Goal: Task Accomplishment & Management: Use online tool/utility

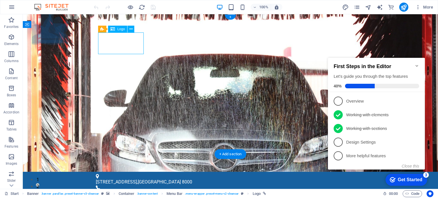
select select "px"
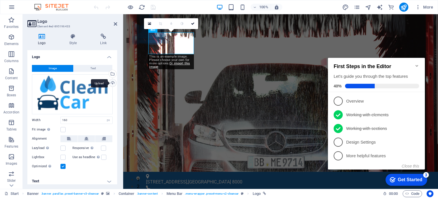
click at [111, 84] on div "Upload" at bounding box center [112, 83] width 9 height 9
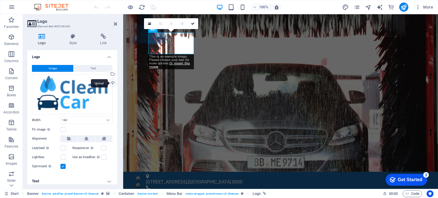
click at [112, 83] on div "Upload" at bounding box center [112, 83] width 9 height 9
click at [91, 83] on div "Drag files here, click to choose files or select files from Files or our free s…" at bounding box center [72, 94] width 81 height 40
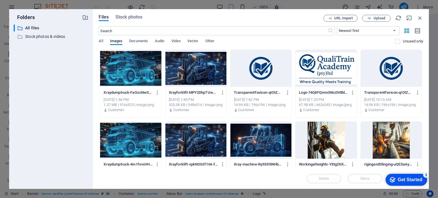
click at [327, 72] on div at bounding box center [326, 68] width 61 height 37
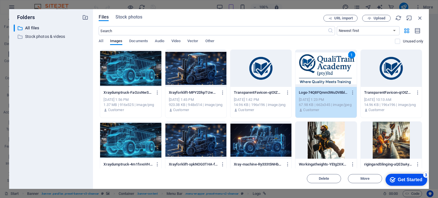
click at [327, 73] on div "1" at bounding box center [326, 68] width 61 height 37
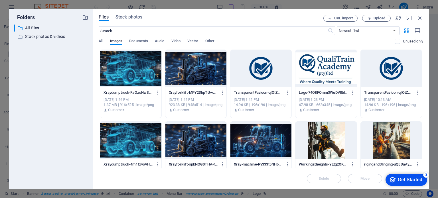
click at [327, 73] on div at bounding box center [326, 68] width 61 height 37
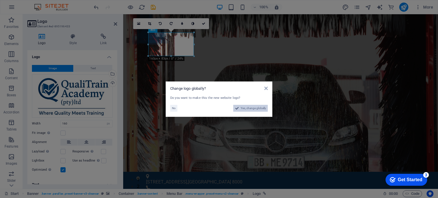
click at [249, 108] on span "Yes, change globally" at bounding box center [253, 108] width 25 height 7
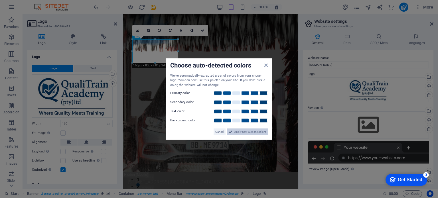
click at [252, 132] on span "Apply new website colors" at bounding box center [250, 132] width 32 height 7
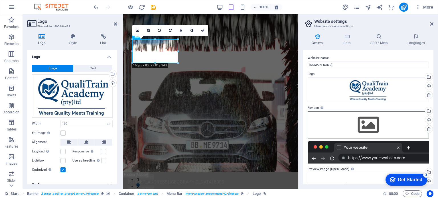
click at [374, 124] on div "Drag files here, click to choose files or select files from Files or our free s…" at bounding box center [368, 125] width 121 height 27
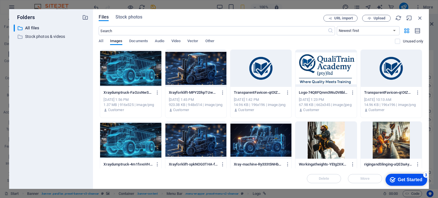
click at [258, 68] on div at bounding box center [261, 68] width 61 height 37
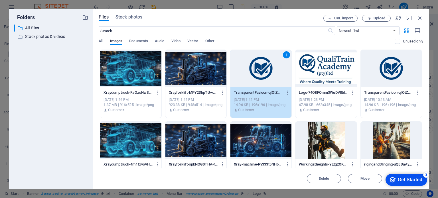
drag, startPoint x: 404, startPoint y: 179, endPoint x: 460, endPoint y: 265, distance: 102.0
click at [404, 180] on div "Get Started" at bounding box center [410, 180] width 25 height 5
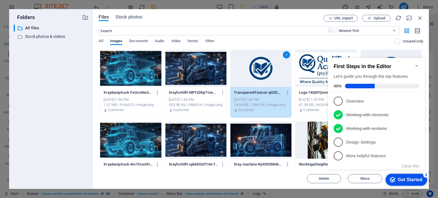
click at [405, 181] on div "Get Started" at bounding box center [410, 180] width 25 height 5
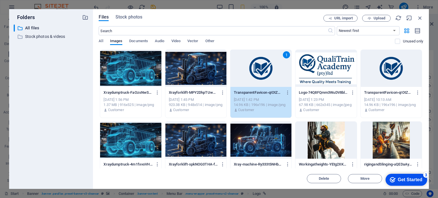
click at [255, 74] on div "1" at bounding box center [261, 68] width 61 height 37
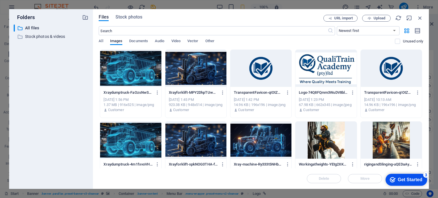
click at [255, 74] on div at bounding box center [261, 68] width 61 height 37
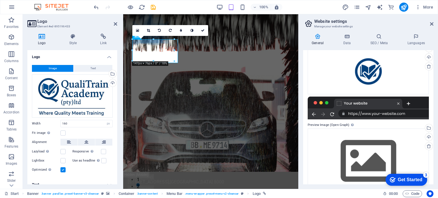
scroll to position [76, 0]
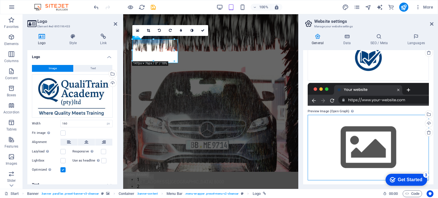
click at [345, 126] on div "Drag files here, click to choose files or select files from Files or our free s…" at bounding box center [368, 147] width 121 height 65
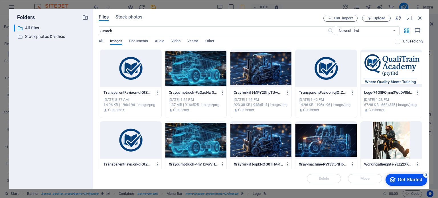
click at [254, 72] on div at bounding box center [261, 68] width 61 height 37
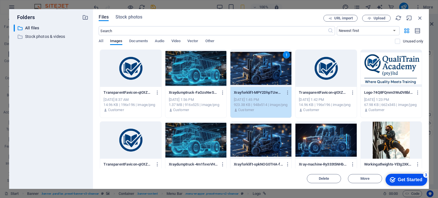
click at [260, 65] on div "1" at bounding box center [261, 68] width 61 height 37
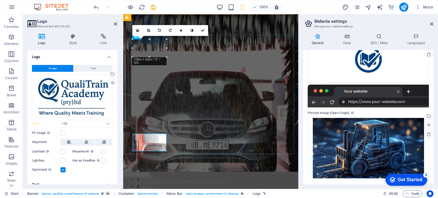
type input "160"
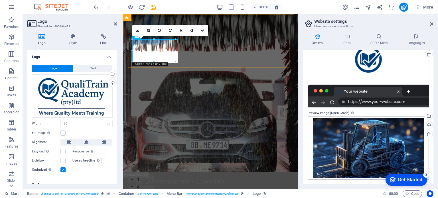
scroll to position [74, 0]
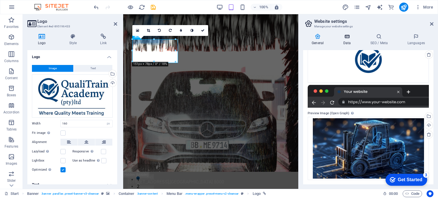
click at [348, 39] on icon at bounding box center [347, 37] width 25 height 6
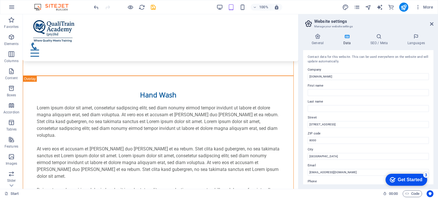
scroll to position [3815, 0]
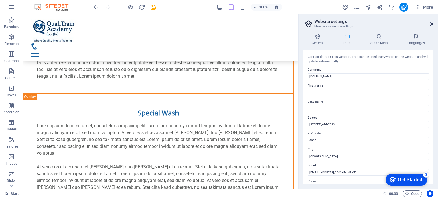
click at [430, 23] on icon at bounding box center [431, 24] width 3 height 5
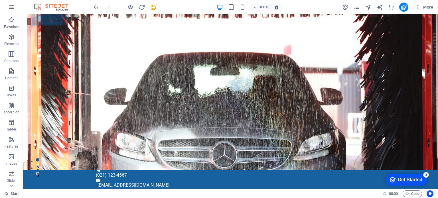
scroll to position [4, 0]
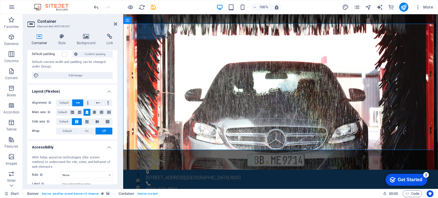
scroll to position [77, 0]
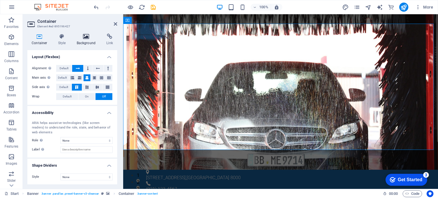
click at [87, 34] on icon at bounding box center [86, 37] width 28 height 6
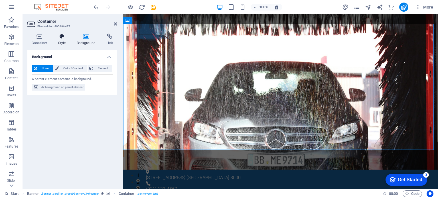
click at [61, 37] on icon at bounding box center [62, 37] width 16 height 6
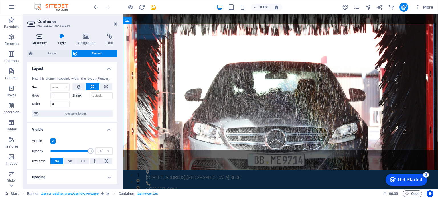
click at [40, 37] on icon at bounding box center [39, 37] width 24 height 6
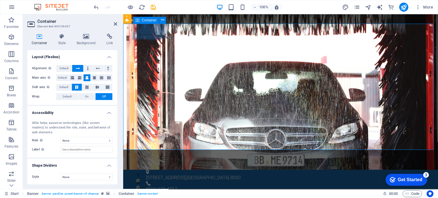
click at [148, 21] on span "Container" at bounding box center [149, 20] width 15 height 3
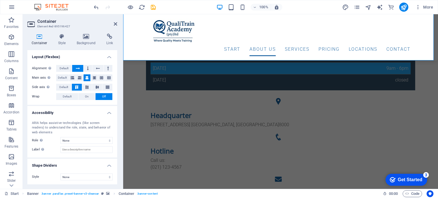
scroll to position [0, 0]
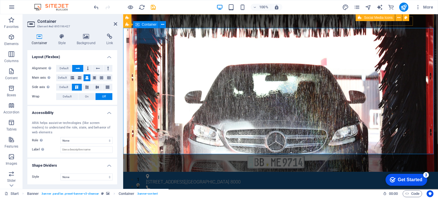
click at [91, 149] on input "Label Use the ARIA label to provide a clear and descriptive name for elements t…" at bounding box center [87, 149] width 52 height 7
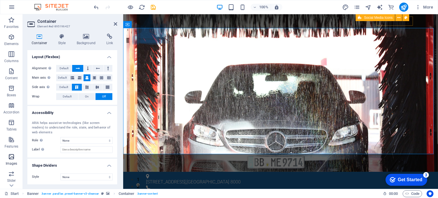
click at [13, 159] on icon "button" at bounding box center [11, 157] width 7 height 7
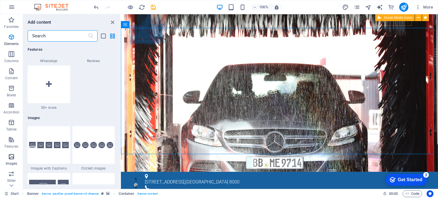
scroll to position [2894, 0]
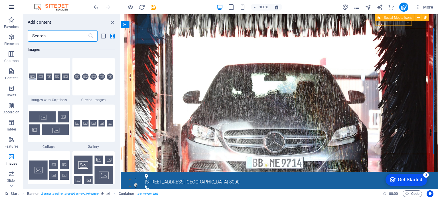
click at [12, 9] on icon "button" at bounding box center [11, 7] width 7 height 7
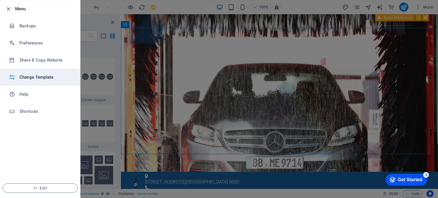
click at [42, 79] on h6 "Change Template" at bounding box center [45, 77] width 53 height 7
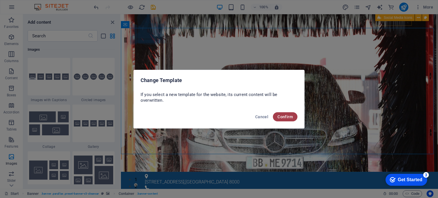
click at [287, 115] on span "Confirm" at bounding box center [285, 117] width 15 height 5
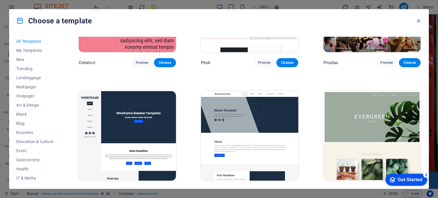
scroll to position [2406, 0]
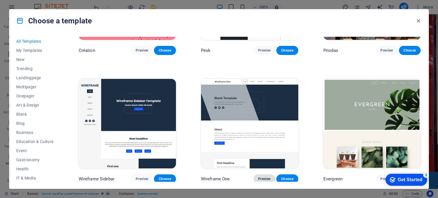
click at [261, 177] on span "Preview" at bounding box center [264, 179] width 13 height 5
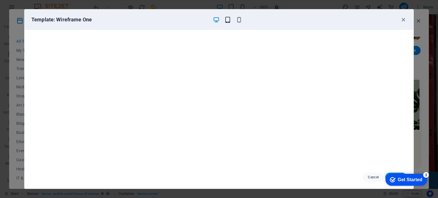
click at [226, 21] on icon "button" at bounding box center [228, 20] width 7 height 7
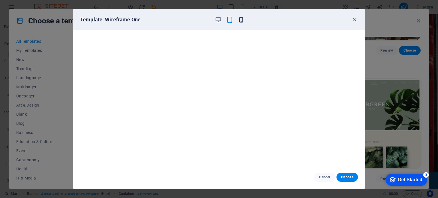
click at [242, 19] on icon "button" at bounding box center [241, 20] width 7 height 7
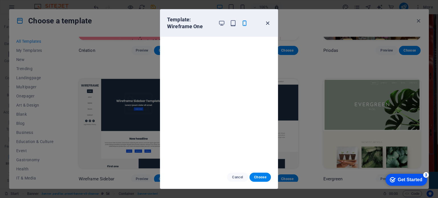
click at [266, 24] on icon "button" at bounding box center [268, 23] width 7 height 7
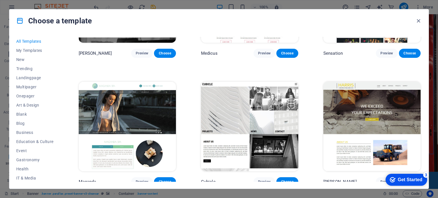
scroll to position [5998, 0]
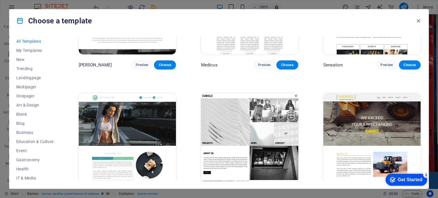
click at [383, 135] on img at bounding box center [372, 139] width 97 height 90
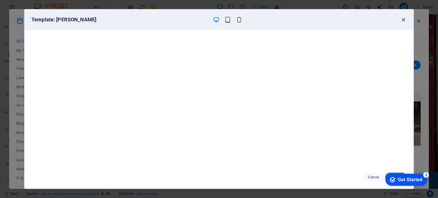
click at [404, 20] on icon "button" at bounding box center [403, 20] width 7 height 7
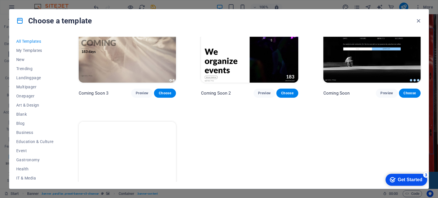
scroll to position [7398, 0]
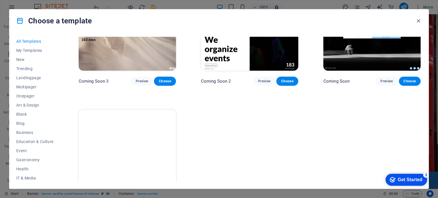
click at [428, 124] on div "All Templates My Templates New Trending Landingpage Multipager Onepager Art & D…" at bounding box center [219, 110] width 420 height 157
click at [428, 125] on div "All Templates My Templates New Trending Landingpage Multipager Onepager Art & D…" at bounding box center [219, 110] width 420 height 157
click at [429, 144] on div "All Templates My Templates New Trending Landingpage Multipager Onepager Art & D…" at bounding box center [219, 110] width 420 height 157
click at [430, 144] on div "Choose a template All Templates My Templates New Trending Landingpage Multipage…" at bounding box center [219, 99] width 438 height 198
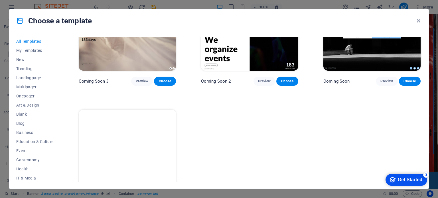
drag, startPoint x: 428, startPoint y: 186, endPoint x: 428, endPoint y: 171, distance: 15.1
click html "checkmark Get Started 3 First Steps in the Editor Let's guide you through the t…"
click at [429, 169] on div "Choose a template All Templates My Templates New Trending Landingpage Multipage…" at bounding box center [219, 99] width 420 height 180
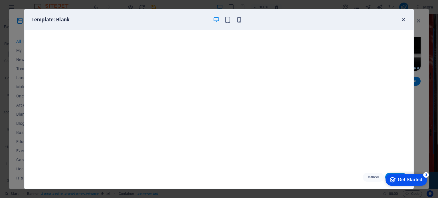
click at [403, 20] on icon "button" at bounding box center [403, 20] width 7 height 7
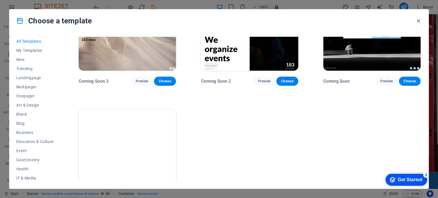
drag, startPoint x: 425, startPoint y: 166, endPoint x: 425, endPoint y: 140, distance: 26.3
click at [425, 142] on div "All Templates My Templates New Trending Landingpage Multipager Onepager Art & D…" at bounding box center [219, 110] width 420 height 157
click at [427, 42] on div "All Templates My Templates New Trending Landingpage Multipager Onepager Art & D…" at bounding box center [219, 110] width 420 height 157
click at [427, 37] on div "All Templates My Templates New Trending Landingpage Multipager Onepager Art & D…" at bounding box center [219, 110] width 420 height 157
click at [429, 38] on div "All Templates My Templates New Trending Landingpage Multipager Onepager Art & D…" at bounding box center [219, 110] width 420 height 157
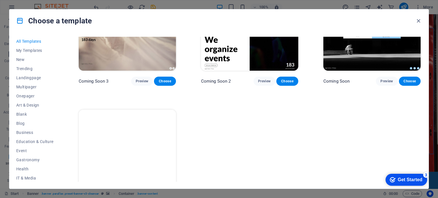
click at [428, 39] on div "All Templates My Templates New Trending Landingpage Multipager Onepager Art & D…" at bounding box center [219, 110] width 420 height 157
click at [429, 39] on div "All Templates My Templates New Trending Landingpage Multipager Onepager Art & D…" at bounding box center [219, 110] width 420 height 157
drag, startPoint x: 428, startPoint y: 186, endPoint x: 429, endPoint y: 147, distance: 39.1
click html "checkmark Get Started 3 First Steps in the Editor Let's guide you through the t…"
click at [266, 66] on link at bounding box center [249, 68] width 97 height 5
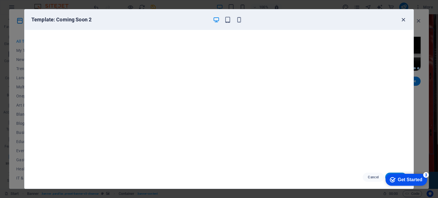
click at [403, 18] on icon "button" at bounding box center [403, 20] width 7 height 7
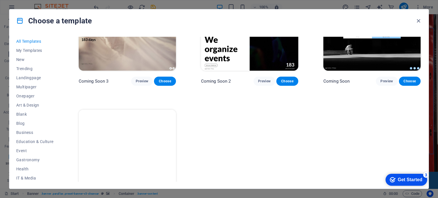
click at [428, 86] on div "All Templates My Templates New Trending Landingpage Multipager Onepager Art & D…" at bounding box center [219, 110] width 420 height 157
click at [417, 20] on icon "button" at bounding box center [419, 21] width 7 height 7
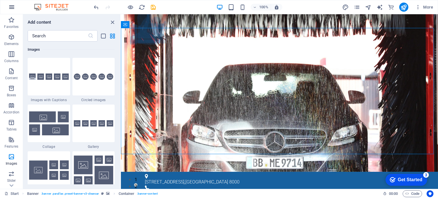
click at [11, 7] on icon "button" at bounding box center [11, 7] width 7 height 7
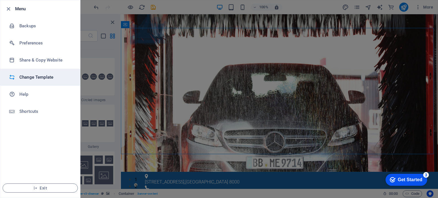
click at [42, 79] on h6 "Change Template" at bounding box center [45, 77] width 53 height 7
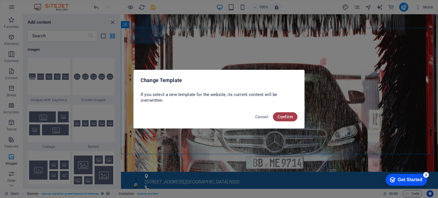
click at [284, 117] on span "Confirm" at bounding box center [285, 117] width 15 height 5
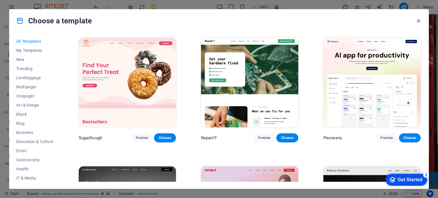
click at [421, 41] on div "All Templates My Templates New Trending Landingpage Multipager Onepager Art & D…" at bounding box center [219, 110] width 420 height 157
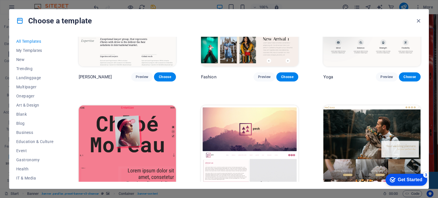
scroll to position [2430, 0]
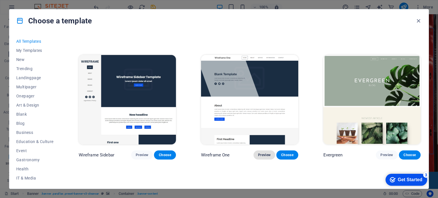
click at [264, 153] on span "Preview" at bounding box center [264, 155] width 13 height 5
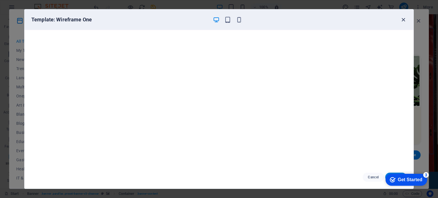
click at [404, 19] on icon "button" at bounding box center [403, 20] width 7 height 7
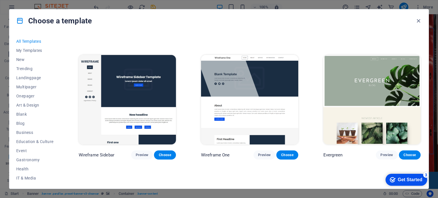
click at [158, 61] on img at bounding box center [127, 100] width 97 height 90
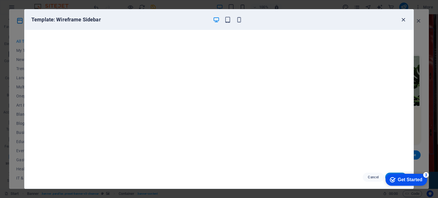
click at [403, 19] on icon "button" at bounding box center [403, 20] width 7 height 7
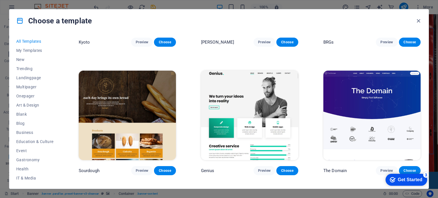
scroll to position [3328, 0]
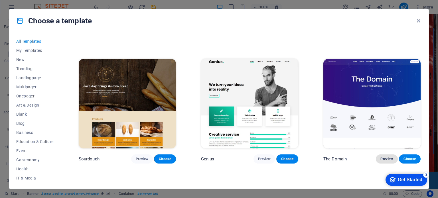
click at [384, 157] on span "Preview" at bounding box center [387, 159] width 13 height 5
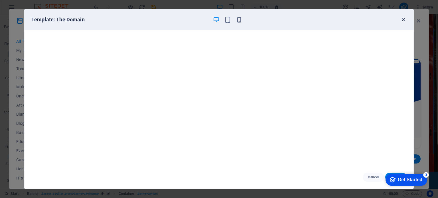
click at [403, 20] on icon "button" at bounding box center [403, 20] width 7 height 7
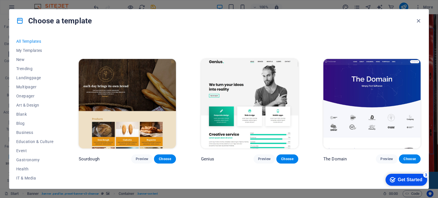
click at [359, 98] on img at bounding box center [372, 104] width 97 height 90
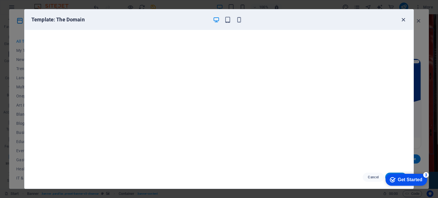
click at [402, 19] on icon "button" at bounding box center [403, 20] width 7 height 7
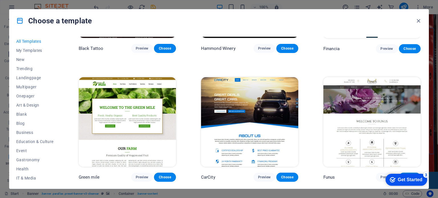
scroll to position [4106, 0]
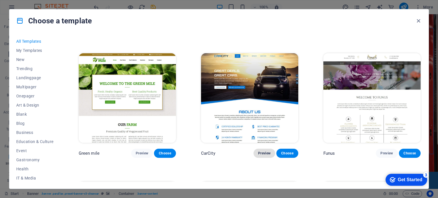
click at [266, 151] on span "Preview" at bounding box center [264, 153] width 13 height 5
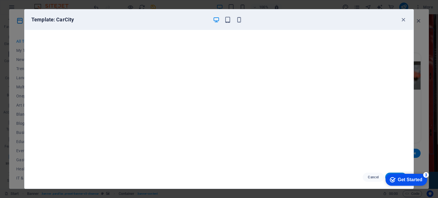
scroll to position [1, 0]
click at [403, 19] on icon "button" at bounding box center [403, 20] width 7 height 7
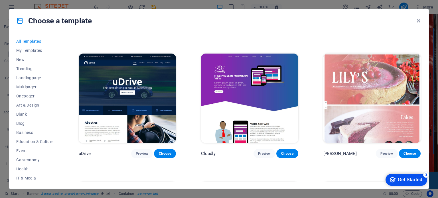
scroll to position [4645, 0]
